Goal: Task Accomplishment & Management: Manage account settings

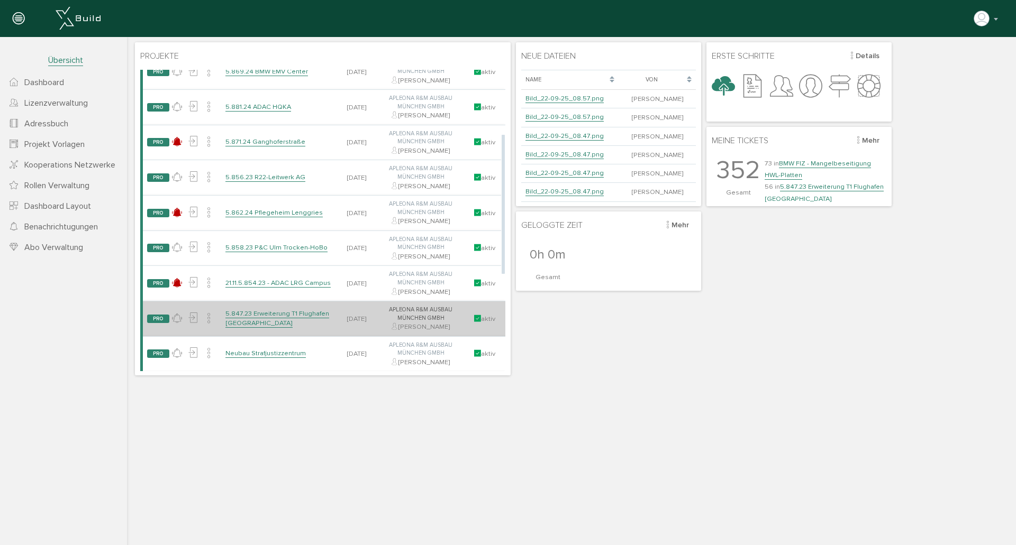
click at [285, 315] on link "5.847.23 Erweiterung T1 Flughafen [GEOGRAPHIC_DATA]" at bounding box center [277, 319] width 104 height 19
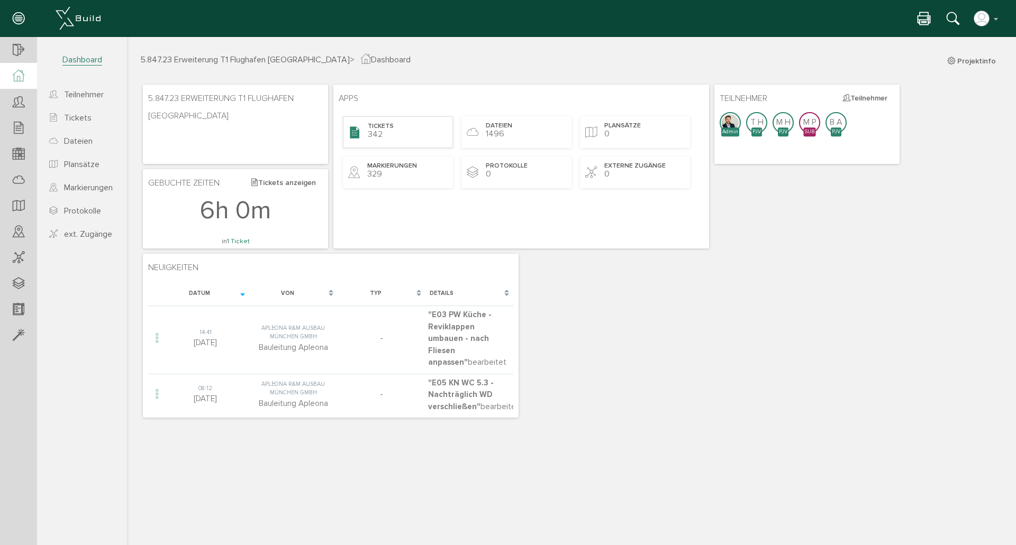
click at [405, 140] on div "Tickets 342" at bounding box center [398, 132] width 110 height 32
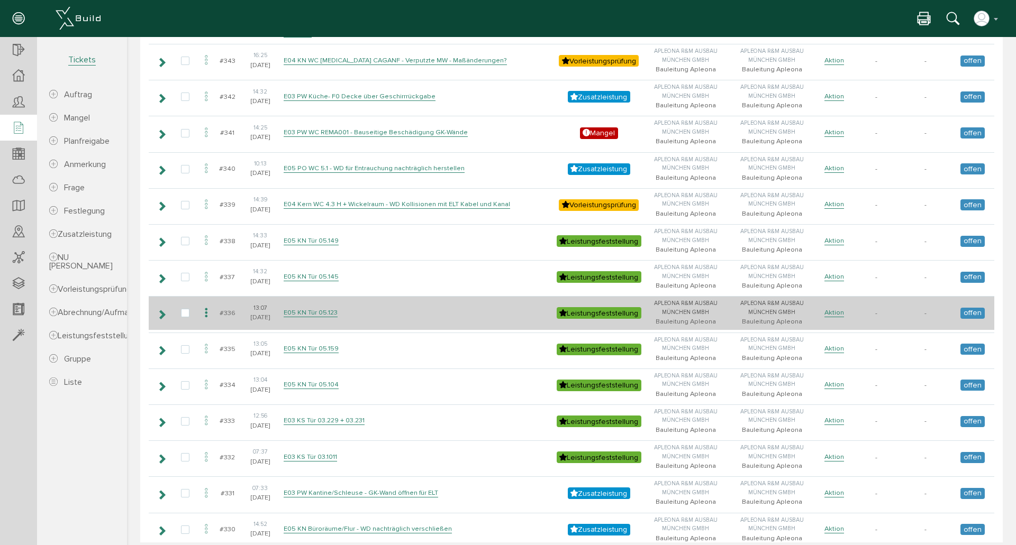
scroll to position [423, 0]
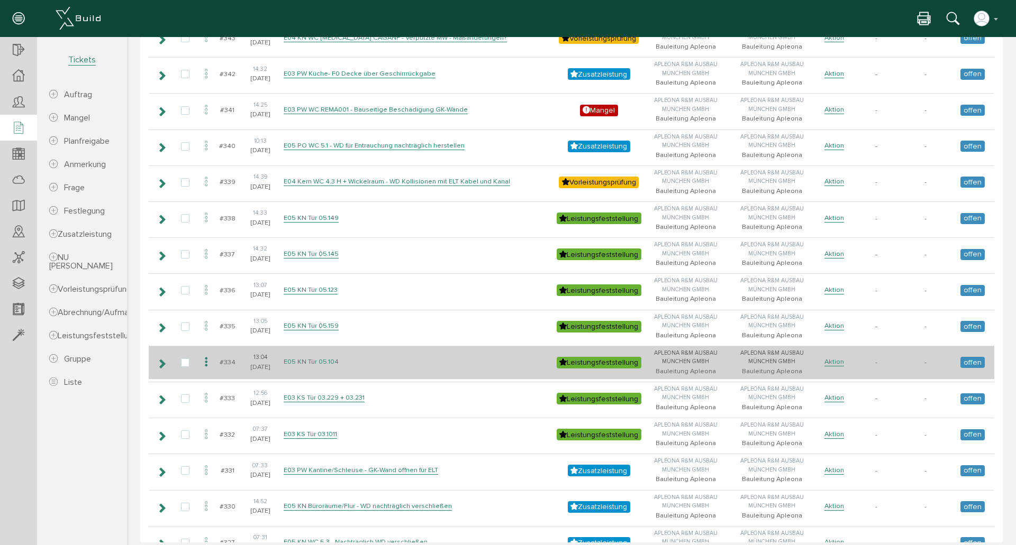
click at [328, 363] on link "E05 KN Tür 05.104" at bounding box center [311, 362] width 55 height 9
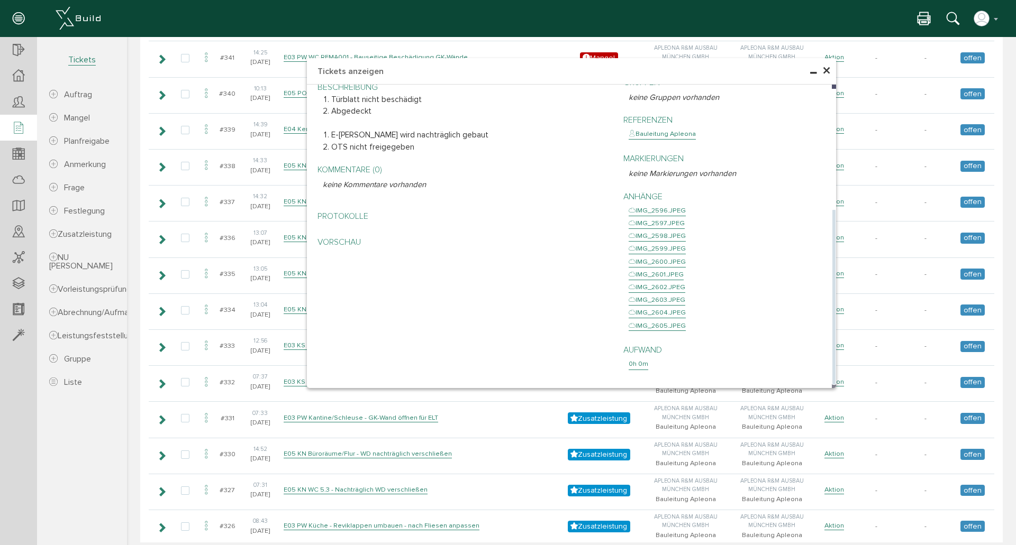
scroll to position [494, 0]
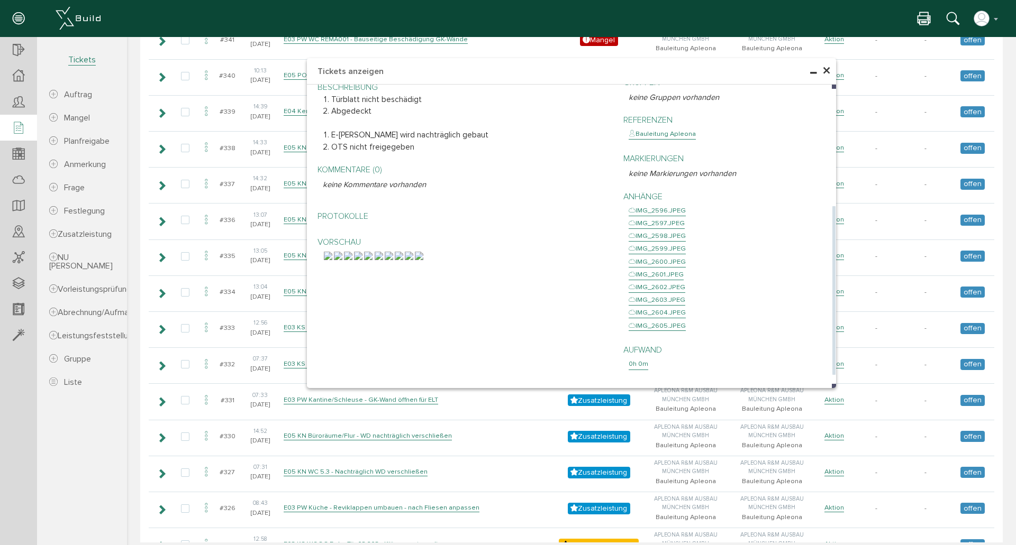
click at [403, 260] on img at bounding box center [399, 256] width 8 height 8
click at [375, 260] on img at bounding box center [379, 256] width 8 height 8
click at [362, 260] on img at bounding box center [358, 256] width 8 height 8
click at [372, 260] on img at bounding box center [368, 256] width 8 height 8
click at [352, 260] on img at bounding box center [348, 256] width 8 height 8
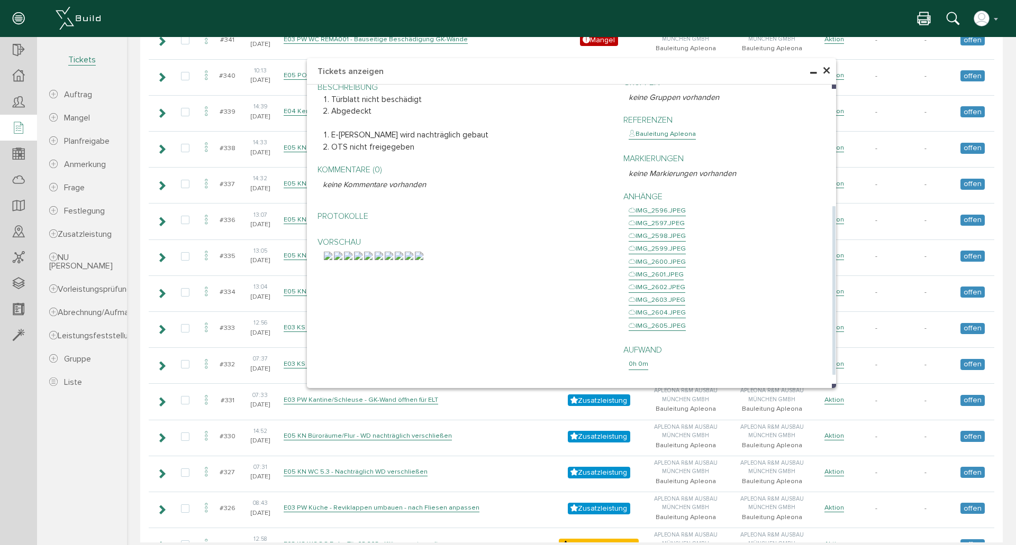
click at [413, 260] on img at bounding box center [409, 256] width 8 height 8
click at [423, 260] on img at bounding box center [419, 256] width 8 height 8
click at [822, 70] on span "×" at bounding box center [826, 71] width 8 height 21
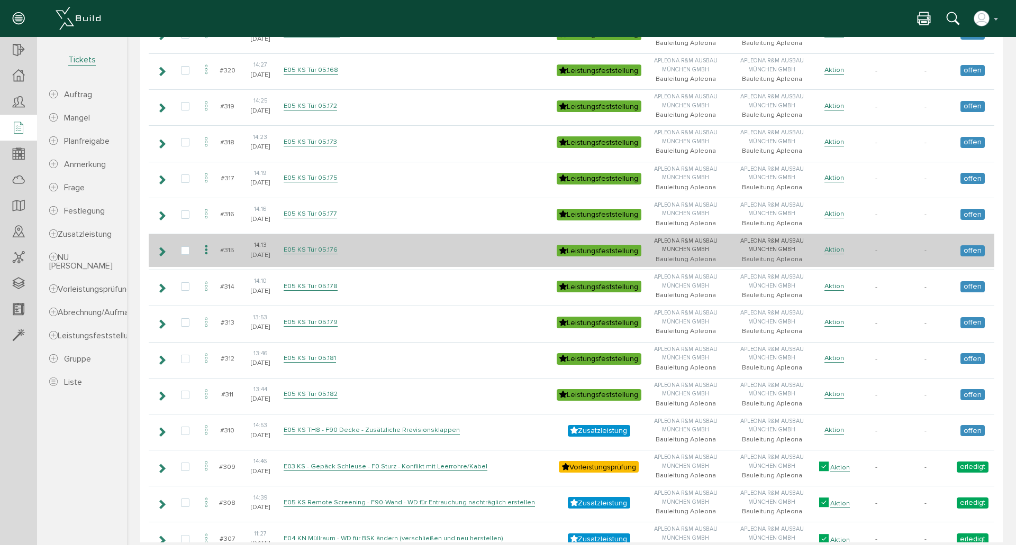
scroll to position [1128, 0]
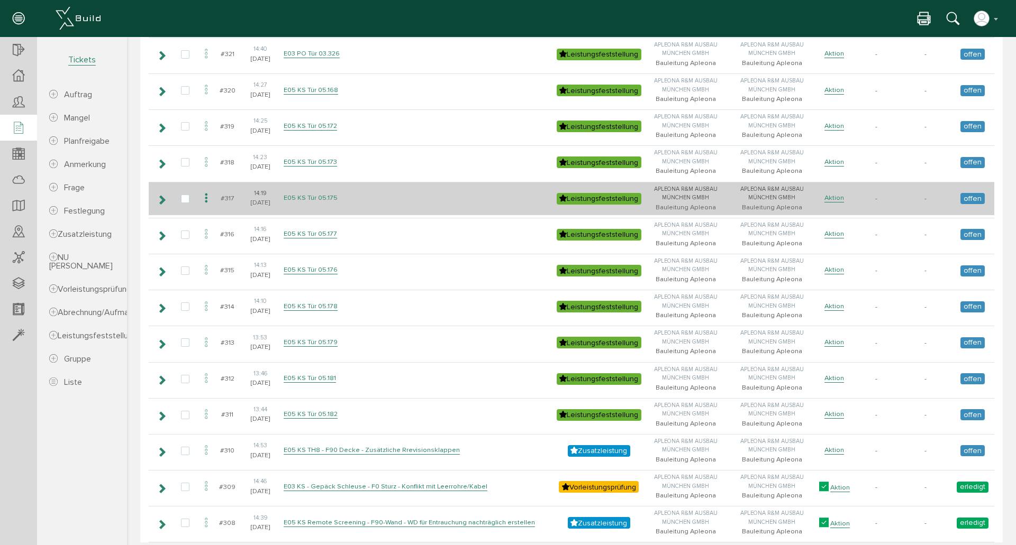
click at [322, 195] on link "E05 KS Tür 05.175" at bounding box center [311, 198] width 54 height 9
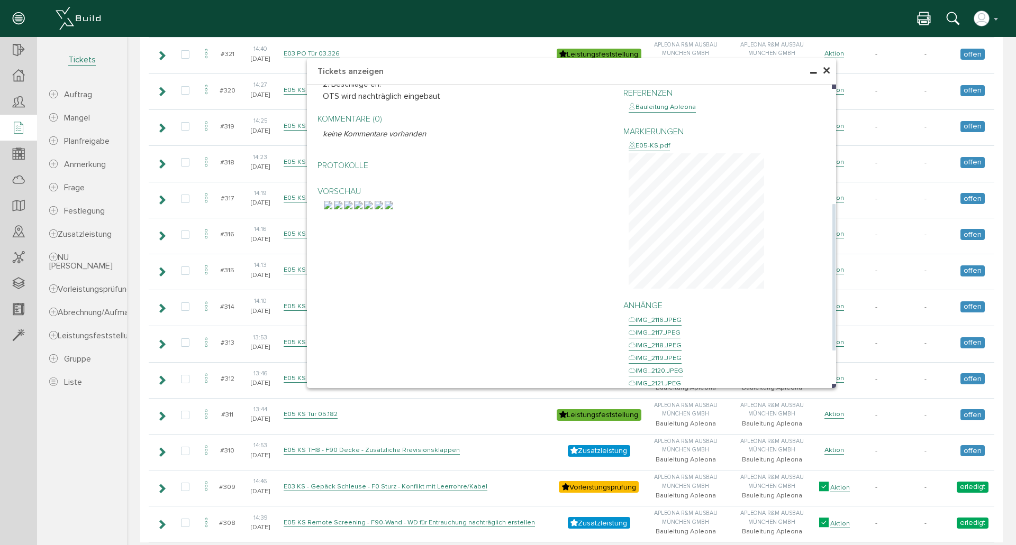
click at [332, 210] on img at bounding box center [328, 205] width 8 height 8
click at [342, 210] on img at bounding box center [338, 205] width 8 height 8
click at [372, 210] on img at bounding box center [368, 205] width 8 height 8
click at [393, 210] on img at bounding box center [389, 205] width 8 height 8
click at [822, 70] on span "×" at bounding box center [826, 71] width 8 height 21
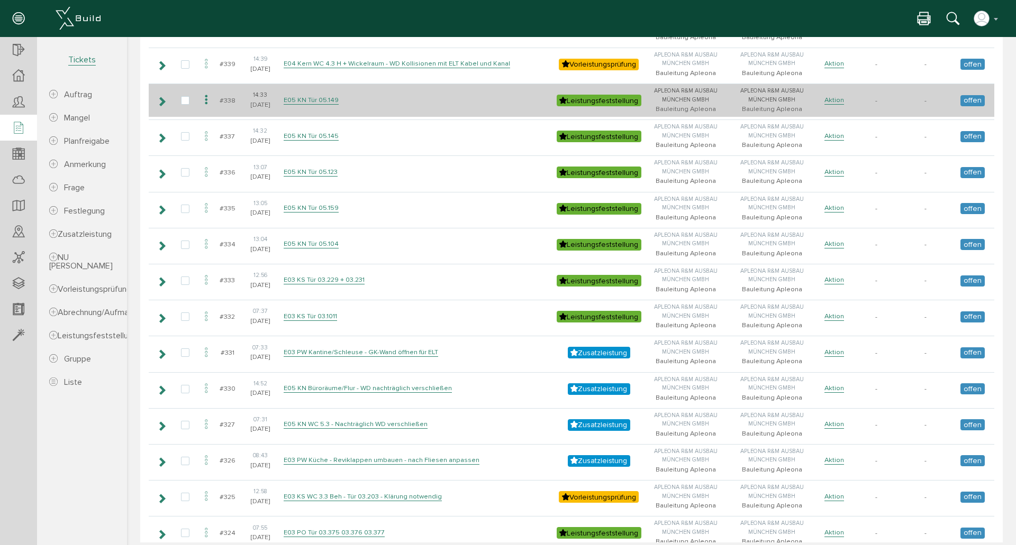
scroll to position [423, 0]
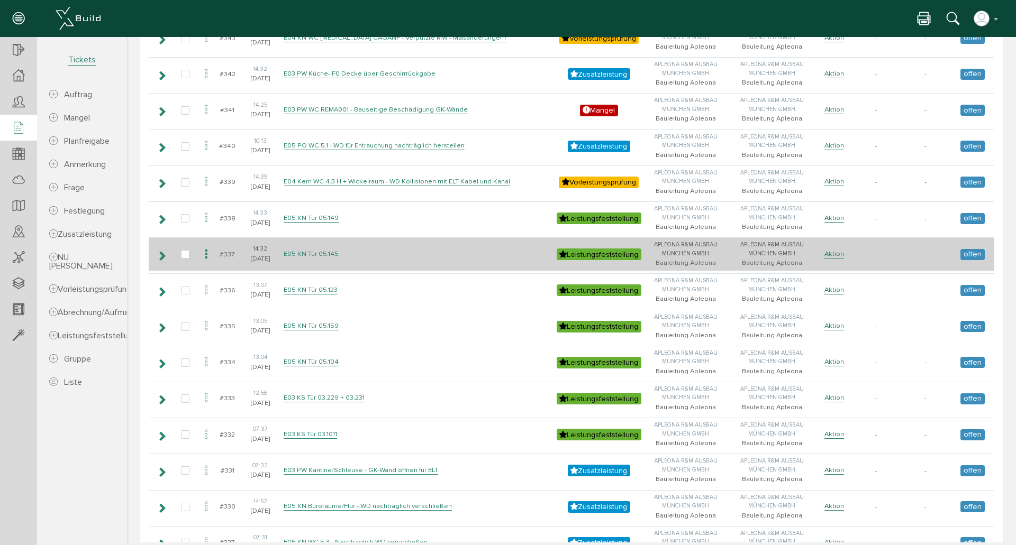
click at [325, 256] on link "E05 KN Tür 05.145" at bounding box center [311, 254] width 55 height 9
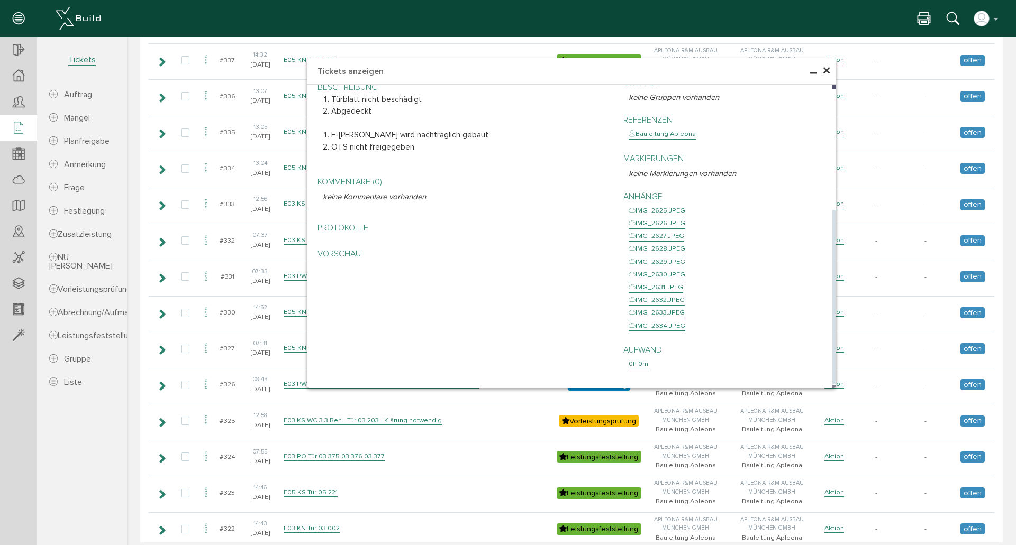
scroll to position [635, 0]
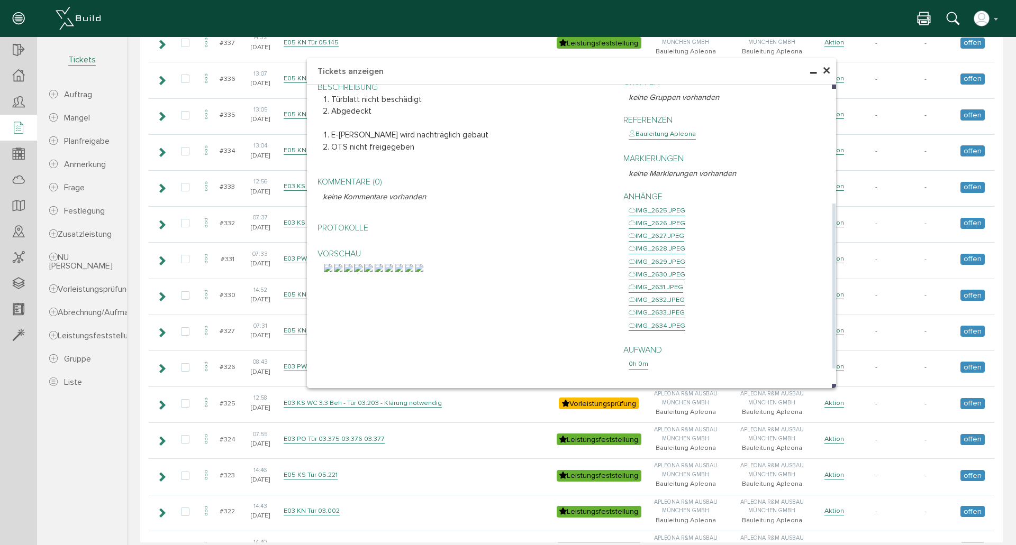
click at [403, 272] on img at bounding box center [399, 268] width 8 height 8
click at [824, 68] on span "×" at bounding box center [826, 71] width 8 height 21
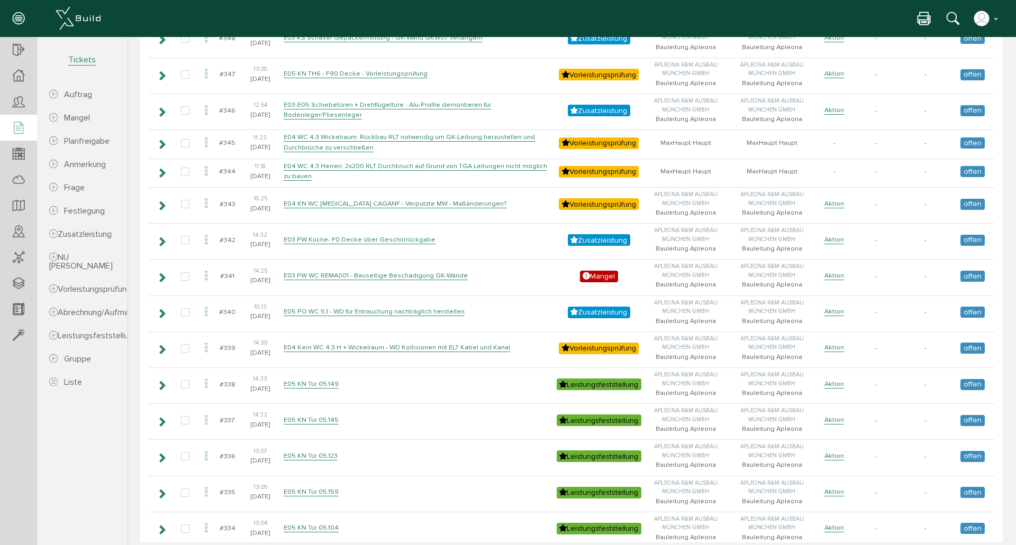
scroll to position [141, 0]
